Goal: Find specific page/section: Find specific page/section

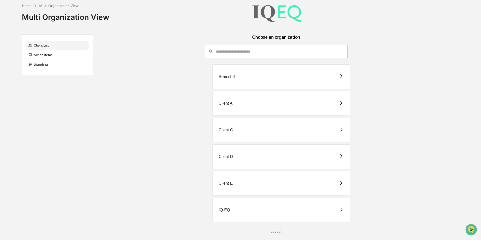
click at [267, 105] on div "Client A" at bounding box center [281, 103] width 138 height 25
click at [233, 218] on div "IQ-EQ" at bounding box center [281, 210] width 138 height 25
click at [255, 109] on div "Client A" at bounding box center [281, 103] width 138 height 25
